Goal: Task Accomplishment & Management: Complete application form

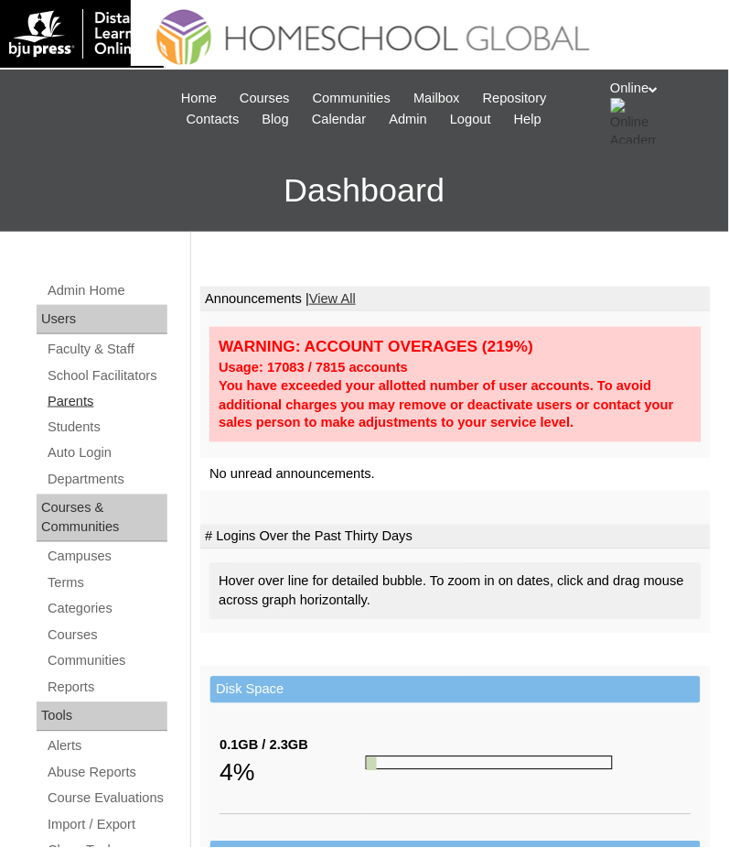
click at [66, 403] on link "Parents" at bounding box center [107, 401] width 122 height 23
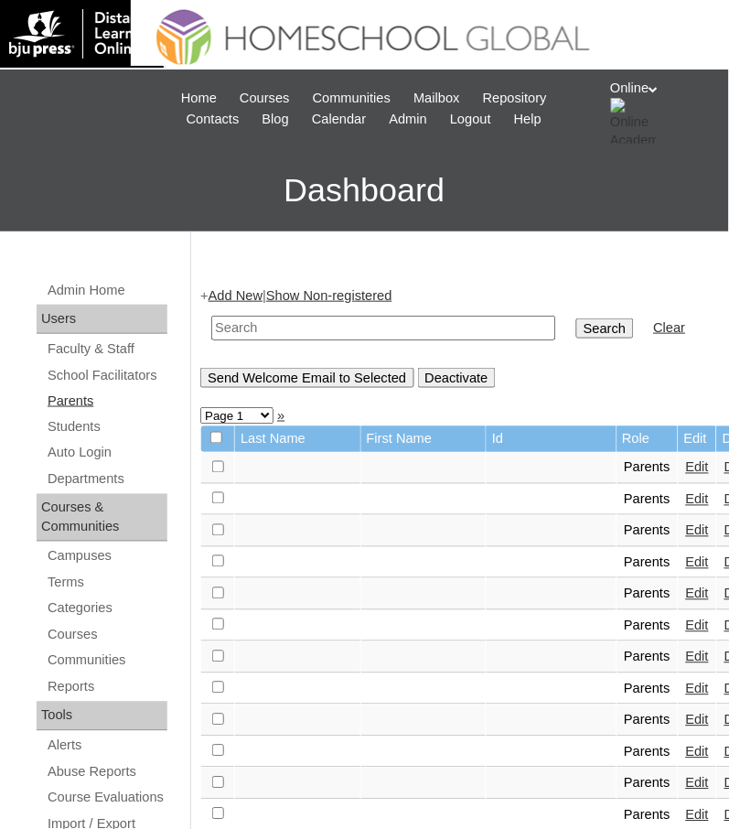
click at [78, 404] on link "Parents" at bounding box center [107, 401] width 122 height 23
click at [253, 291] on link "Add New" at bounding box center [236, 295] width 54 height 15
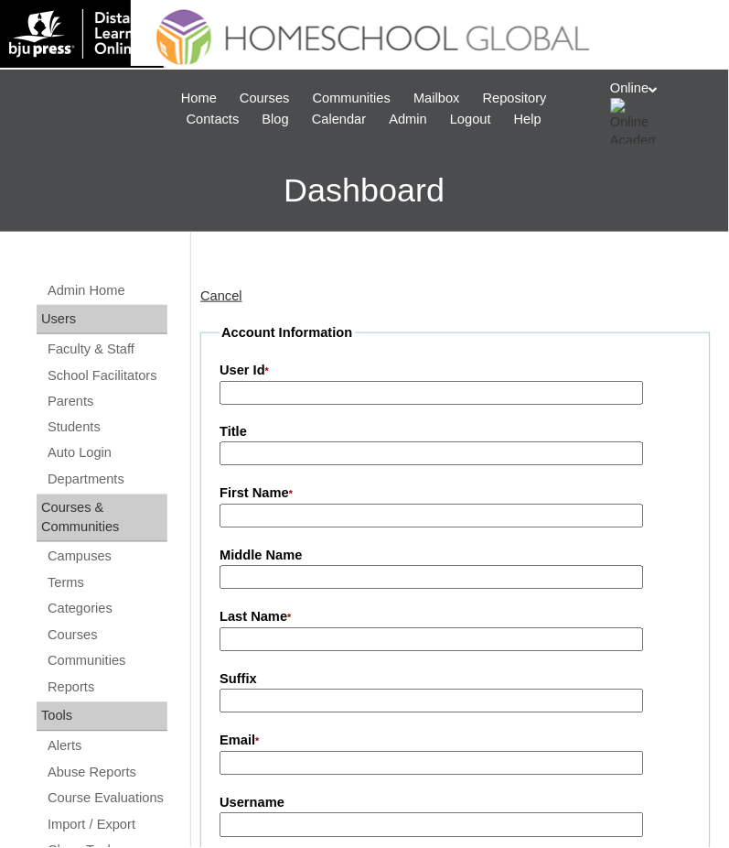
click at [352, 822] on input "Username" at bounding box center [432, 825] width 425 height 25
paste input "cjunson2025"
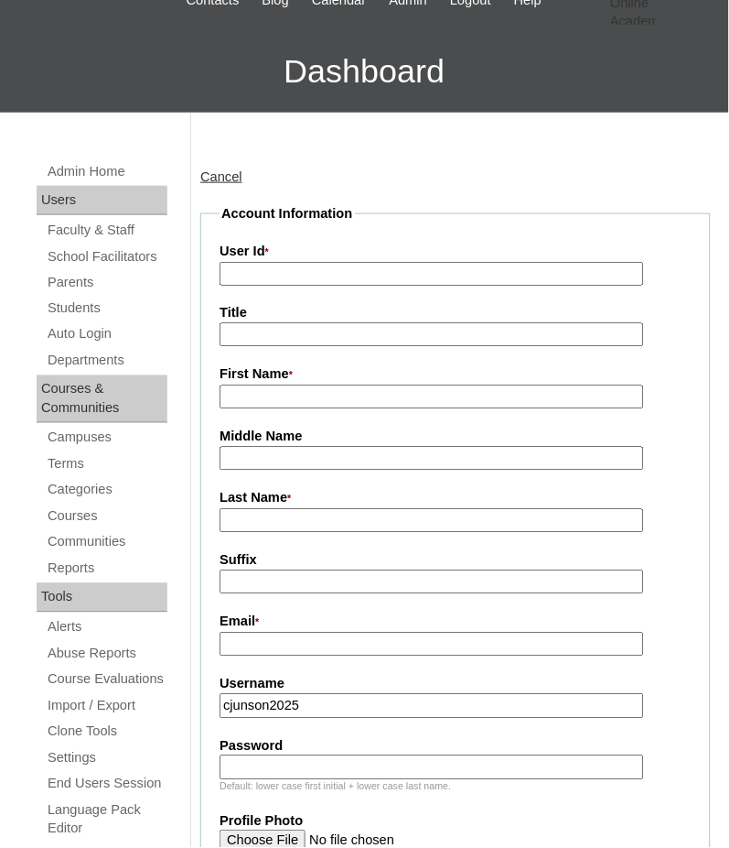
scroll to position [243, 0]
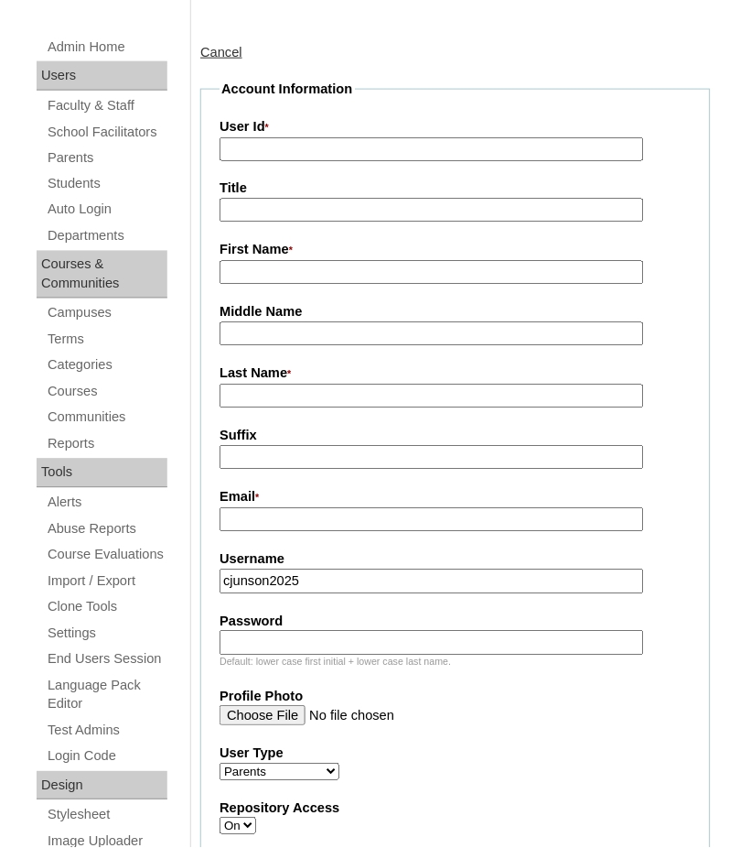
type input "cjunson2025"
click at [389, 636] on input "Password" at bounding box center [432, 643] width 425 height 25
paste input "sdbciw"
type input "sdbciw"
click at [285, 157] on input "User Id *" at bounding box center [432, 149] width 425 height 25
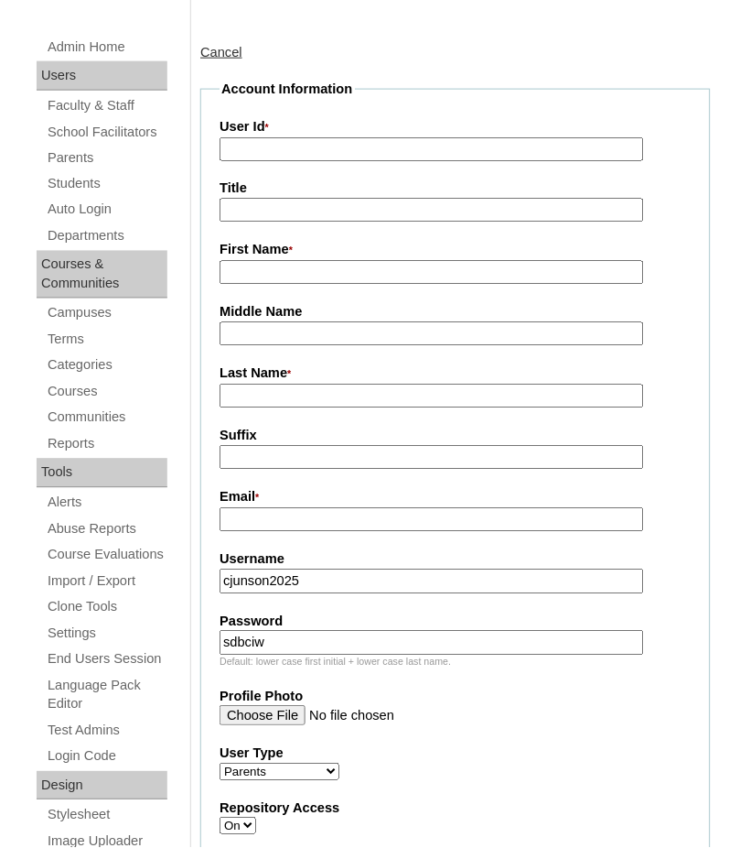
paste input "HGP0273-OACAD2025"
type input "HGP0273-OACAD2025"
click at [264, 518] on input "Email *" at bounding box center [432, 520] width 425 height 25
paste input "tiffany.cism.dpo@gmail.com"
type input "tiffany.cism.dpo@gmail.com"
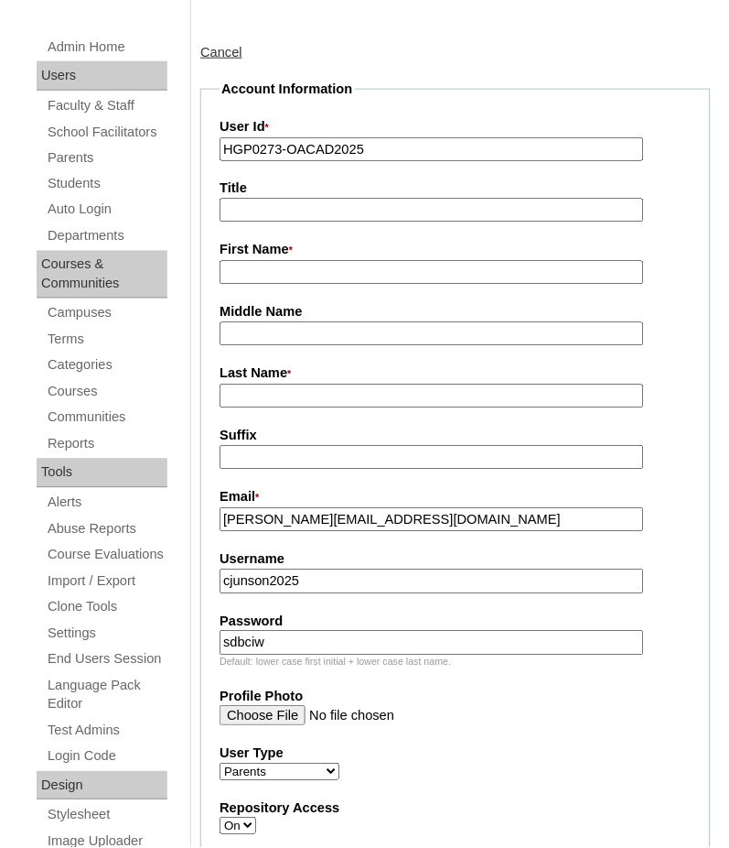
click at [324, 273] on input "First Name *" at bounding box center [432, 273] width 425 height 25
paste input "Tiffany Tiap Martinez"
click at [315, 267] on input "Tiffany Tiap Martinez" at bounding box center [432, 273] width 425 height 25
type input "Tiffany Tiap"
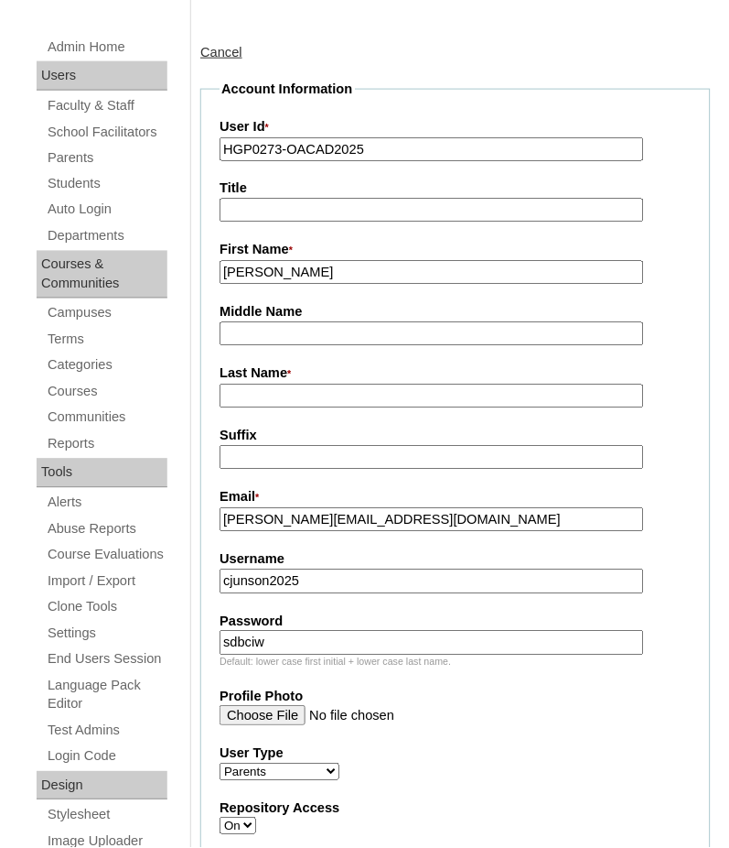
click at [312, 390] on input "Last Name *" at bounding box center [432, 396] width 425 height 25
paste input "Martinez"
click at [286, 267] on input "Tiffany Tiap" at bounding box center [432, 273] width 425 height 25
click at [308, 386] on input "Martinez" at bounding box center [432, 396] width 425 height 25
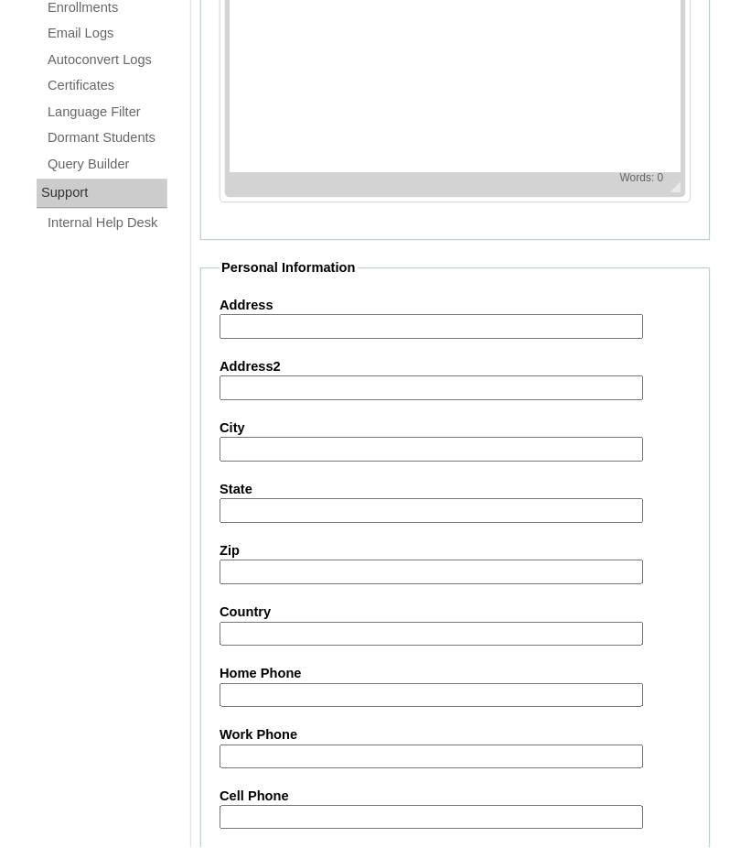
scroll to position [1719, 0]
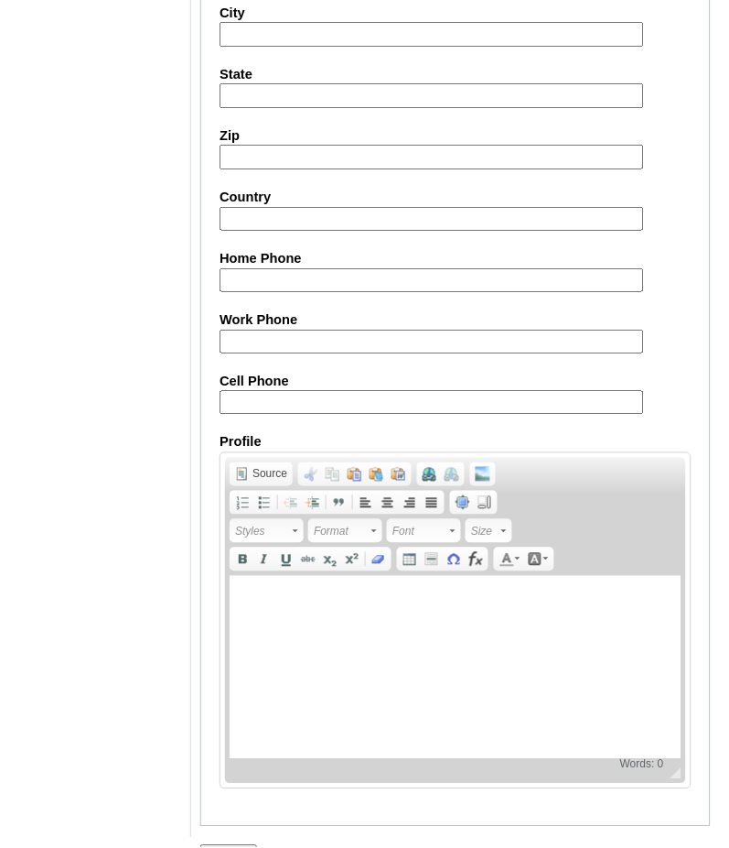
type input "Martinez 2025"
click at [244, 845] on input "Submit" at bounding box center [228, 855] width 57 height 20
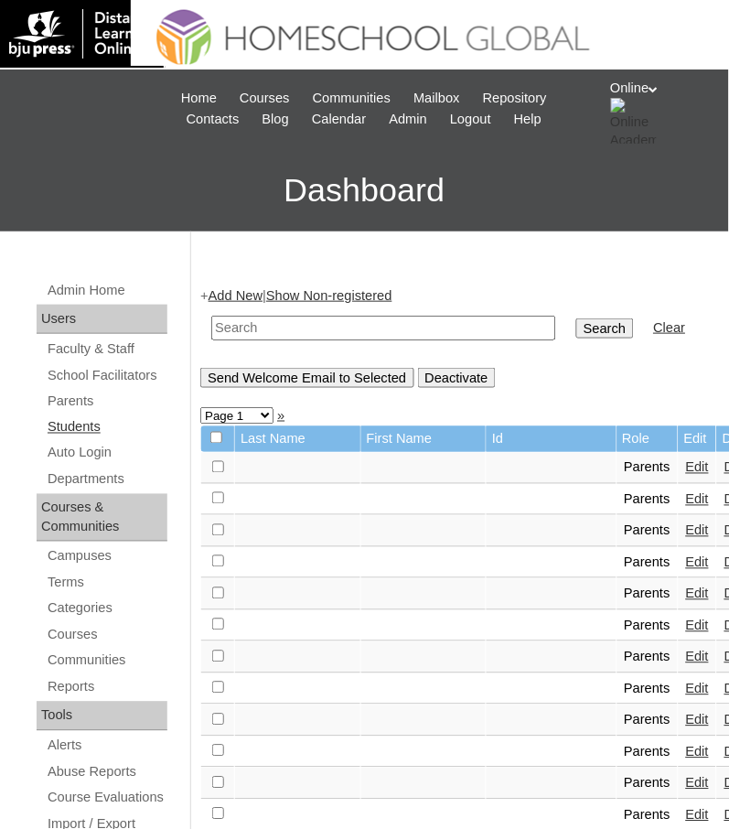
click at [92, 427] on link "Students" at bounding box center [107, 427] width 122 height 23
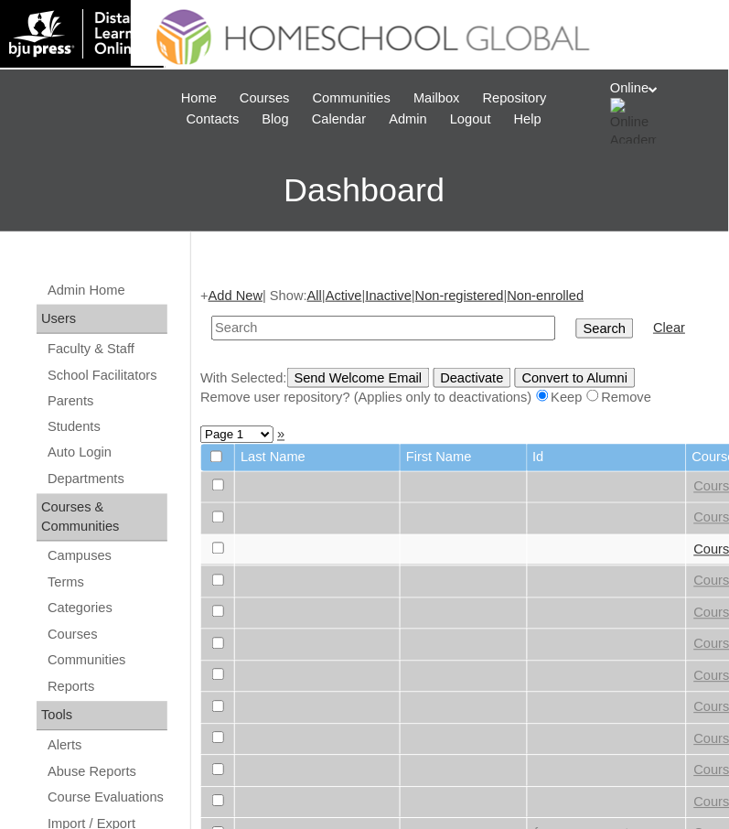
click at [263, 290] on link "Add New" at bounding box center [236, 295] width 54 height 15
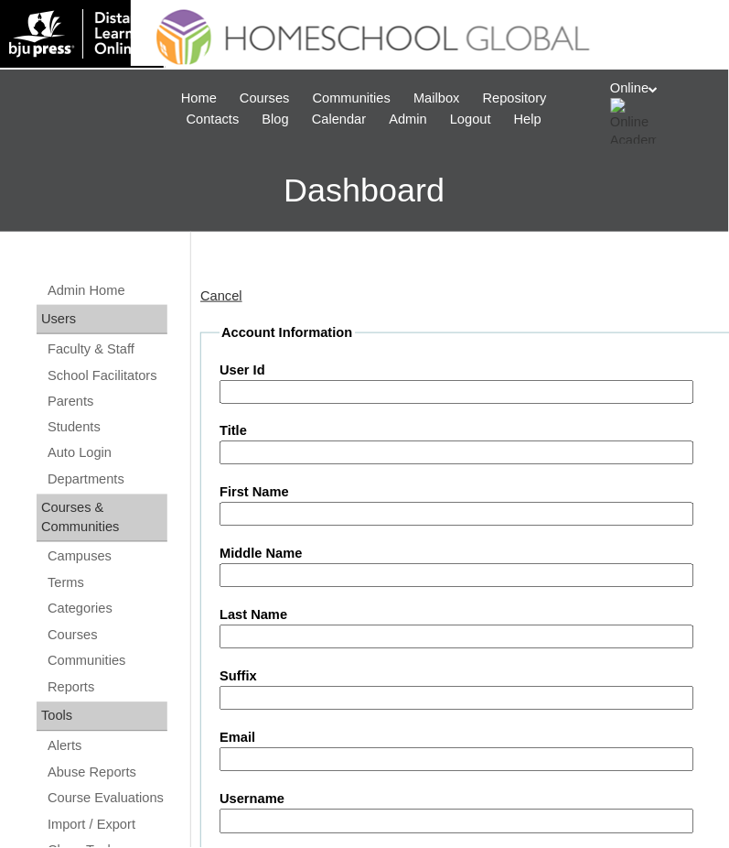
click at [308, 514] on input "First Name" at bounding box center [457, 514] width 474 height 25
paste input "[PERSON_NAME]"
type input "[PERSON_NAME]"
click at [309, 572] on input "Middle Name" at bounding box center [457, 576] width 474 height 25
paste input "[PERSON_NAME]"
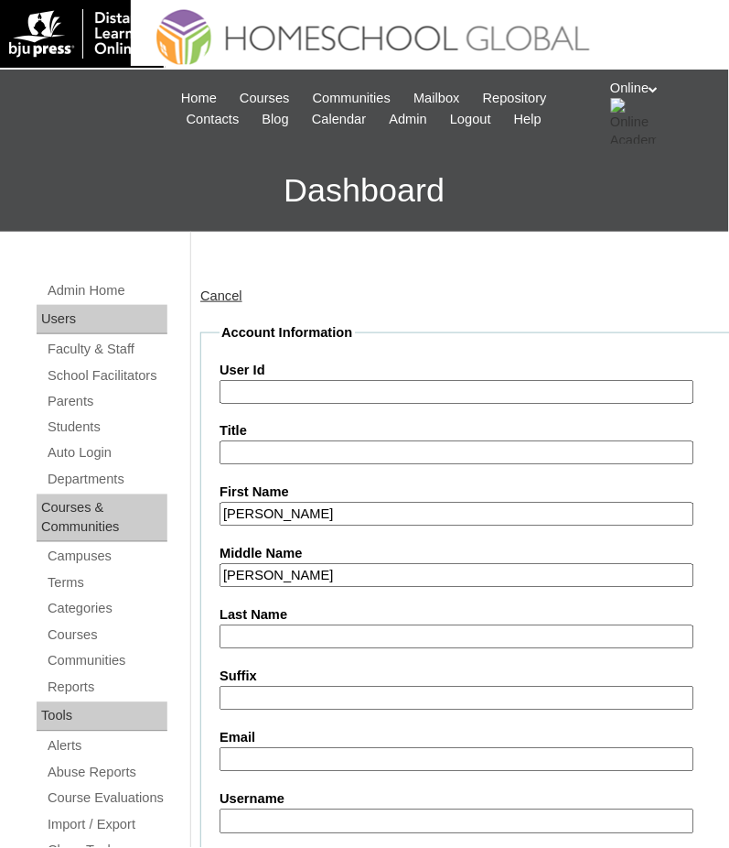
type input "[PERSON_NAME]"
click at [492, 630] on input "Last Name" at bounding box center [457, 637] width 474 height 25
paste input "UNSON"
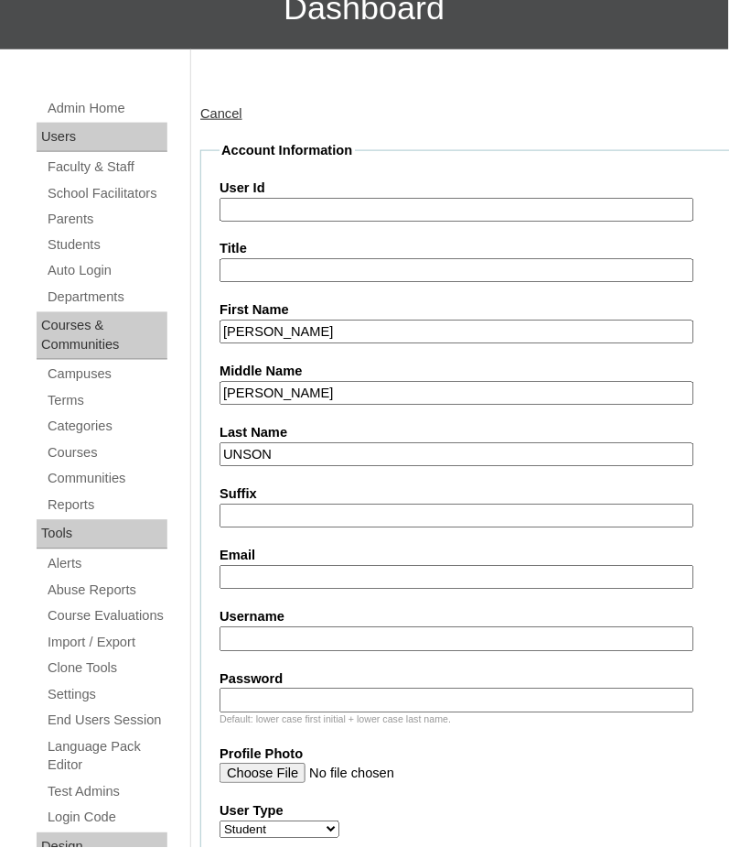
scroll to position [243, 0]
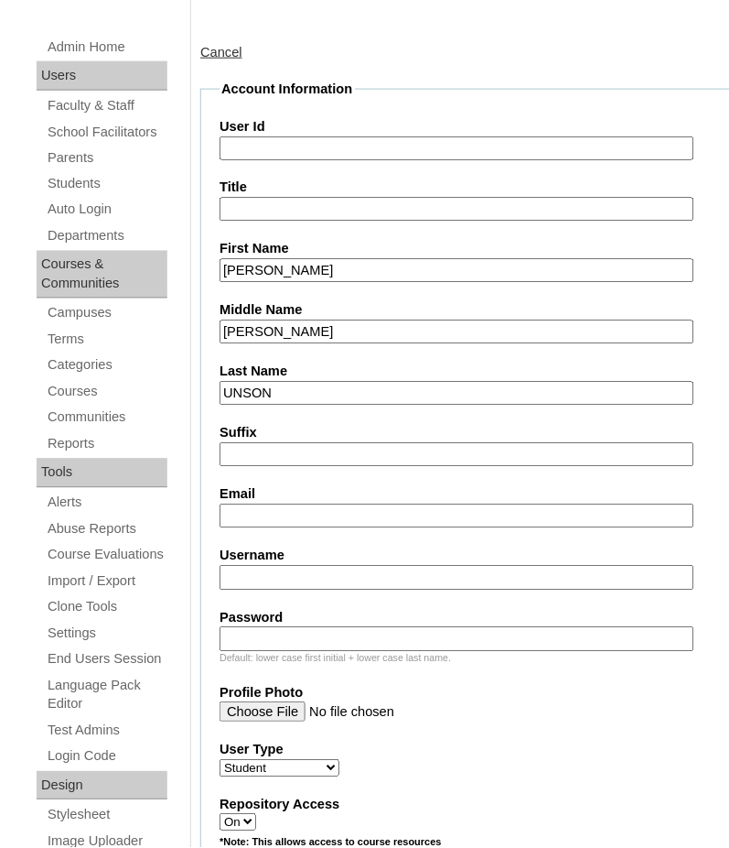
type input "UNSON"
click at [311, 504] on input "Email" at bounding box center [457, 516] width 474 height 25
paste input "[PERSON_NAME][EMAIL_ADDRESS][DOMAIN_NAME]"
type input "[PERSON_NAME][EMAIL_ADDRESS][DOMAIN_NAME]"
click at [345, 143] on input "User Id" at bounding box center [457, 148] width 474 height 25
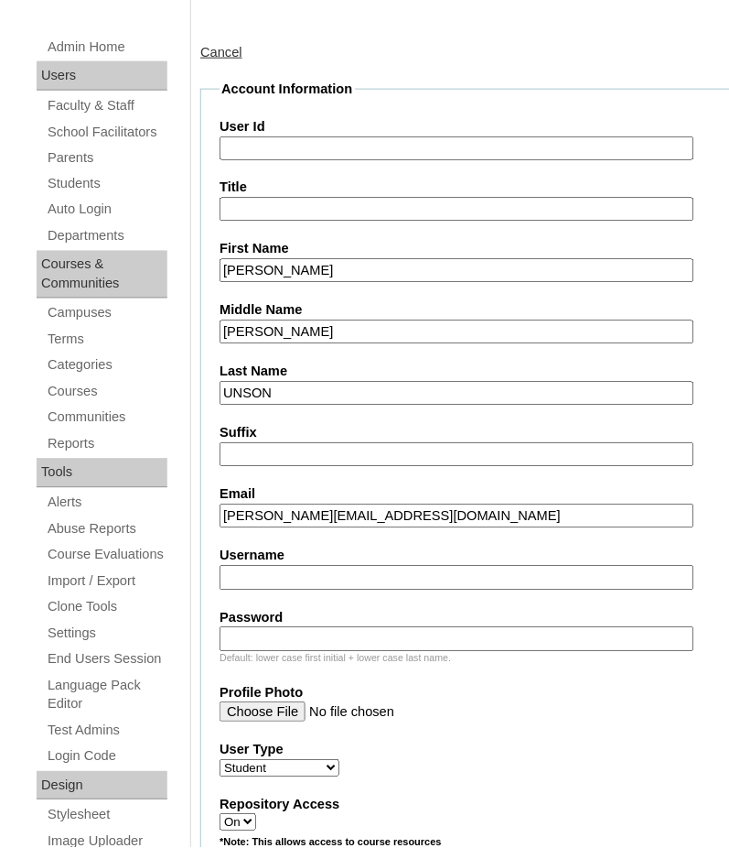
paste input "HGP0273-OACAD2025"
click at [391, 146] on input "HGP0273-OACAD2025" at bounding box center [457, 148] width 474 height 25
paste input "3291"
type input "HG3291ACAD2025"
click at [462, 546] on label "Username" at bounding box center [483, 555] width 527 height 19
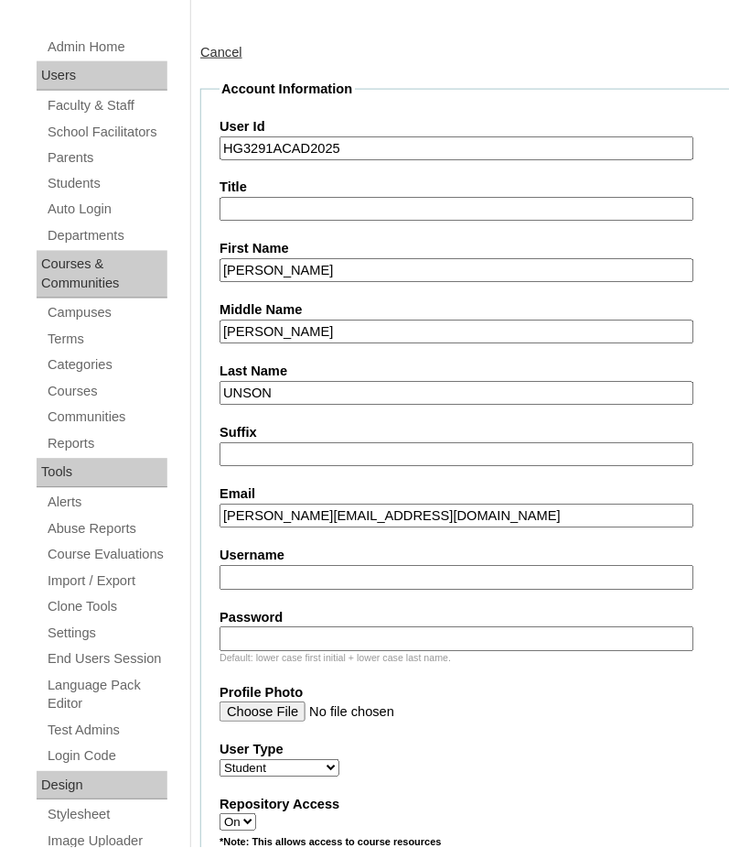
click at [462, 566] on input "Username" at bounding box center [457, 578] width 474 height 25
paste input "[PERSON_NAME].unson2025"
type input "[PERSON_NAME].unson2025"
click at [337, 627] on input "Password" at bounding box center [457, 639] width 474 height 25
paste input "wdnfow"
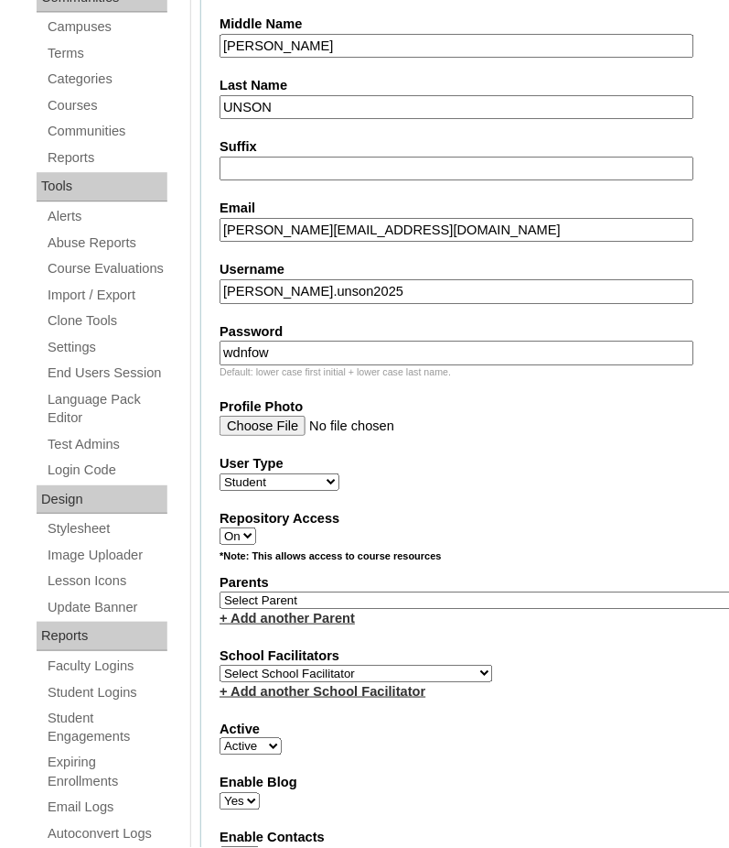
scroll to position [531, 0]
type input "wdnfow"
click at [334, 681] on div "+ Add another School Facilitator" at bounding box center [483, 690] width 527 height 19
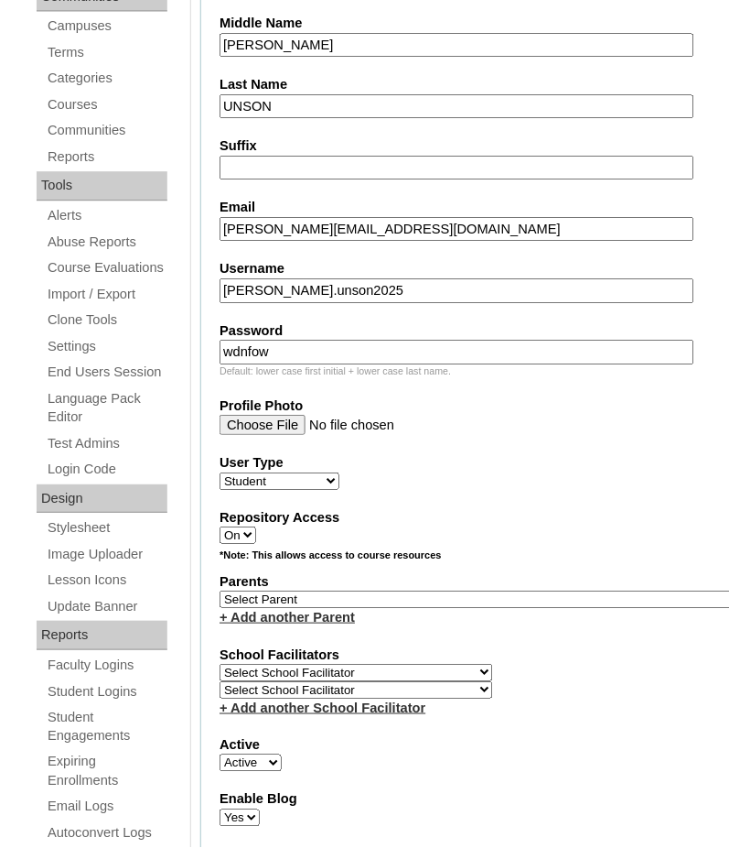
click at [362, 681] on select "Select School Facilitator [PERSON_NAME] [PERSON_NAME] Gloryfe [PERSON_NAME] [PE…" at bounding box center [357, 689] width 274 height 17
drag, startPoint x: 619, startPoint y: 660, endPoint x: 587, endPoint y: 655, distance: 32.4
click at [617, 660] on div "School Facilitators Select School Facilitator [PERSON_NAME] [PERSON_NAME] [PERS…" at bounding box center [483, 681] width 527 height 72
click at [419, 664] on select "Select School Facilitator [PERSON_NAME] [PERSON_NAME] Gloryfe [PERSON_NAME] [PE…" at bounding box center [357, 672] width 274 height 17
select select "41379"
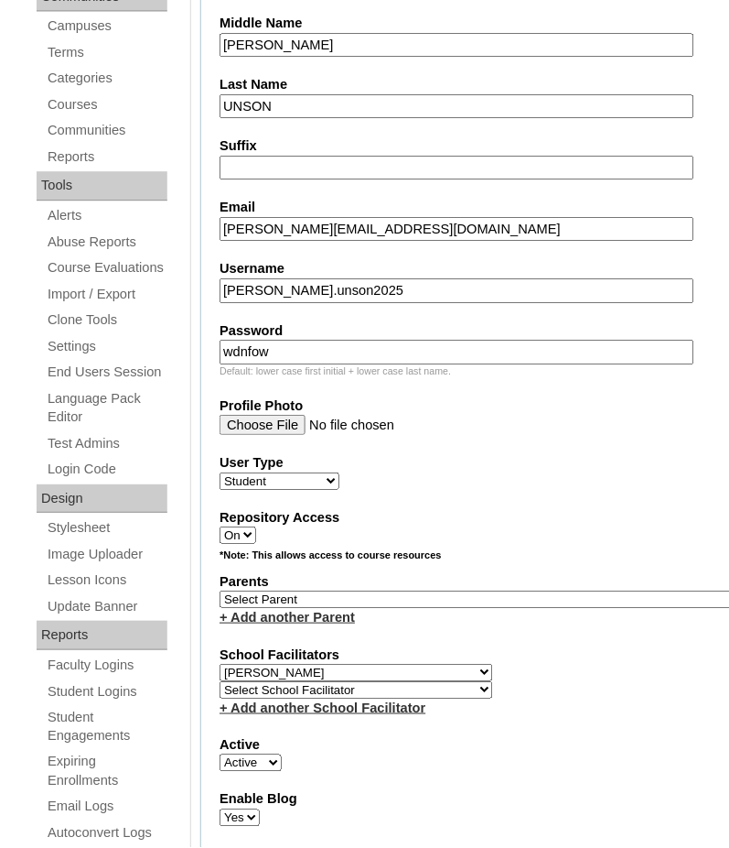
click at [220, 664] on select "Select School Facilitator [PERSON_NAME] [PERSON_NAME] Gloryfe [PERSON_NAME] [PE…" at bounding box center [357, 672] width 274 height 17
click at [299, 590] on select "Select Parent , , , , , , , , , , , , , , , , , , , , , , , , , , , , , , , , ,…" at bounding box center [483, 598] width 527 height 17
select select "44229"
click at [220, 590] on select "Select Parent , , , , , , , , , , , , , , , , , , , , , , , , , , , , , , , , ,…" at bounding box center [483, 598] width 527 height 17
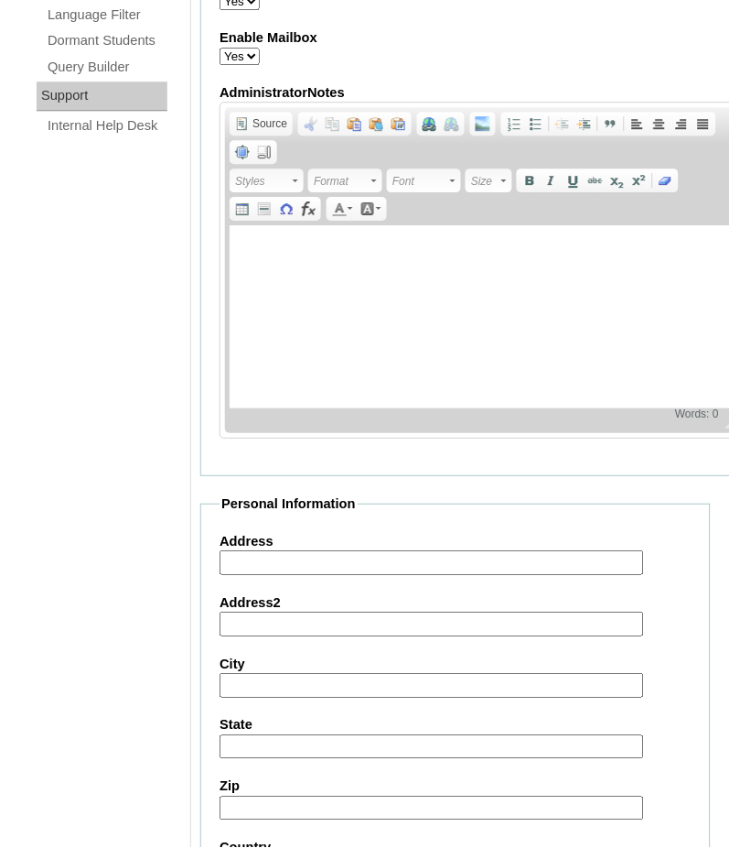
scroll to position [2037, 0]
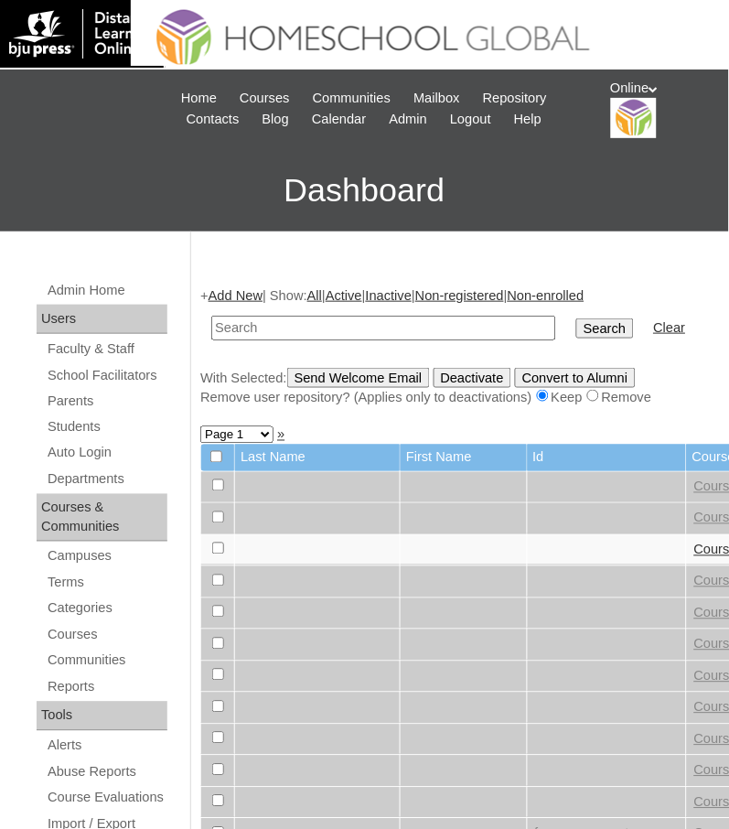
click at [319, 320] on input "text" at bounding box center [383, 328] width 345 height 25
paste input "HG3291ACAD2025"
type input "HG3291ACAD2025"
click at [577, 319] on input "Search" at bounding box center [605, 329] width 57 height 20
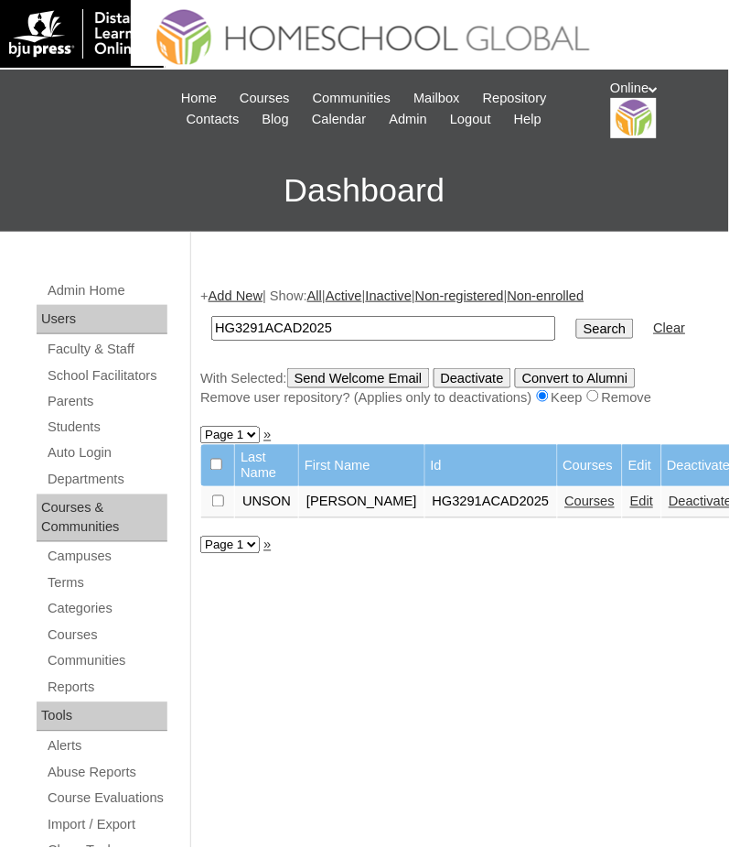
click at [566, 500] on link "Courses" at bounding box center [591, 501] width 50 height 15
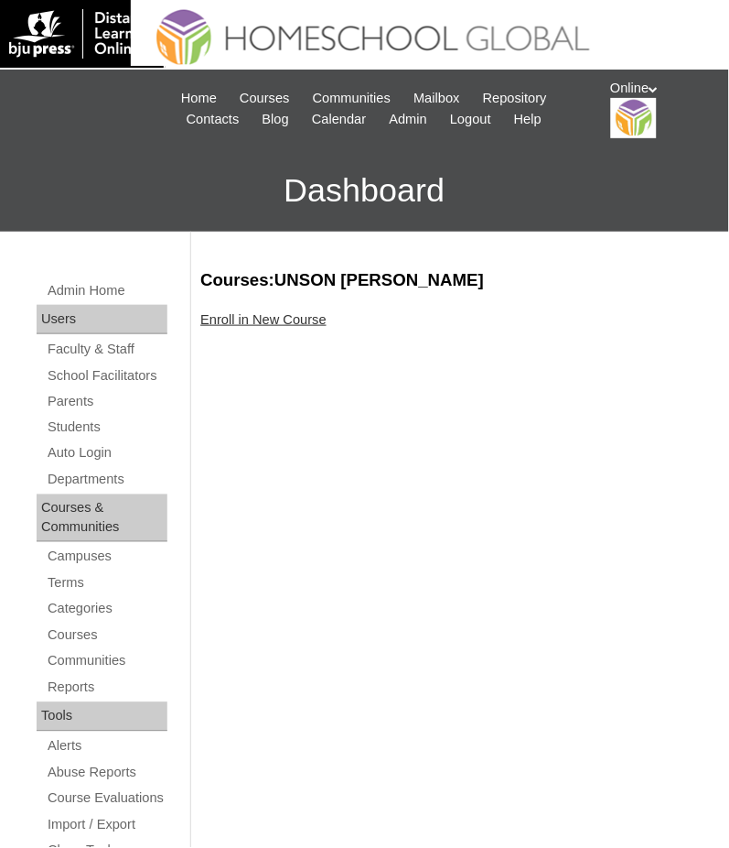
click at [282, 310] on div "Enroll in New Course" at bounding box center [455, 319] width 511 height 19
click at [275, 314] on link "Enroll in New Course" at bounding box center [263, 319] width 126 height 15
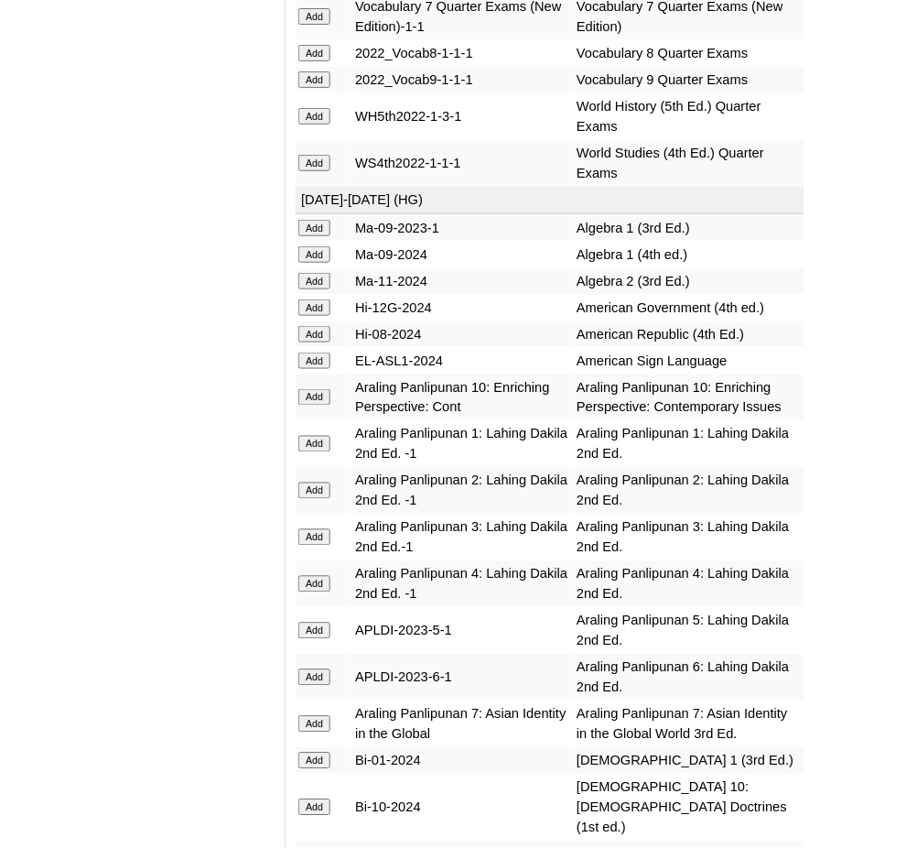
scroll to position [5935, 0]
